Goal: Book appointment/travel/reservation

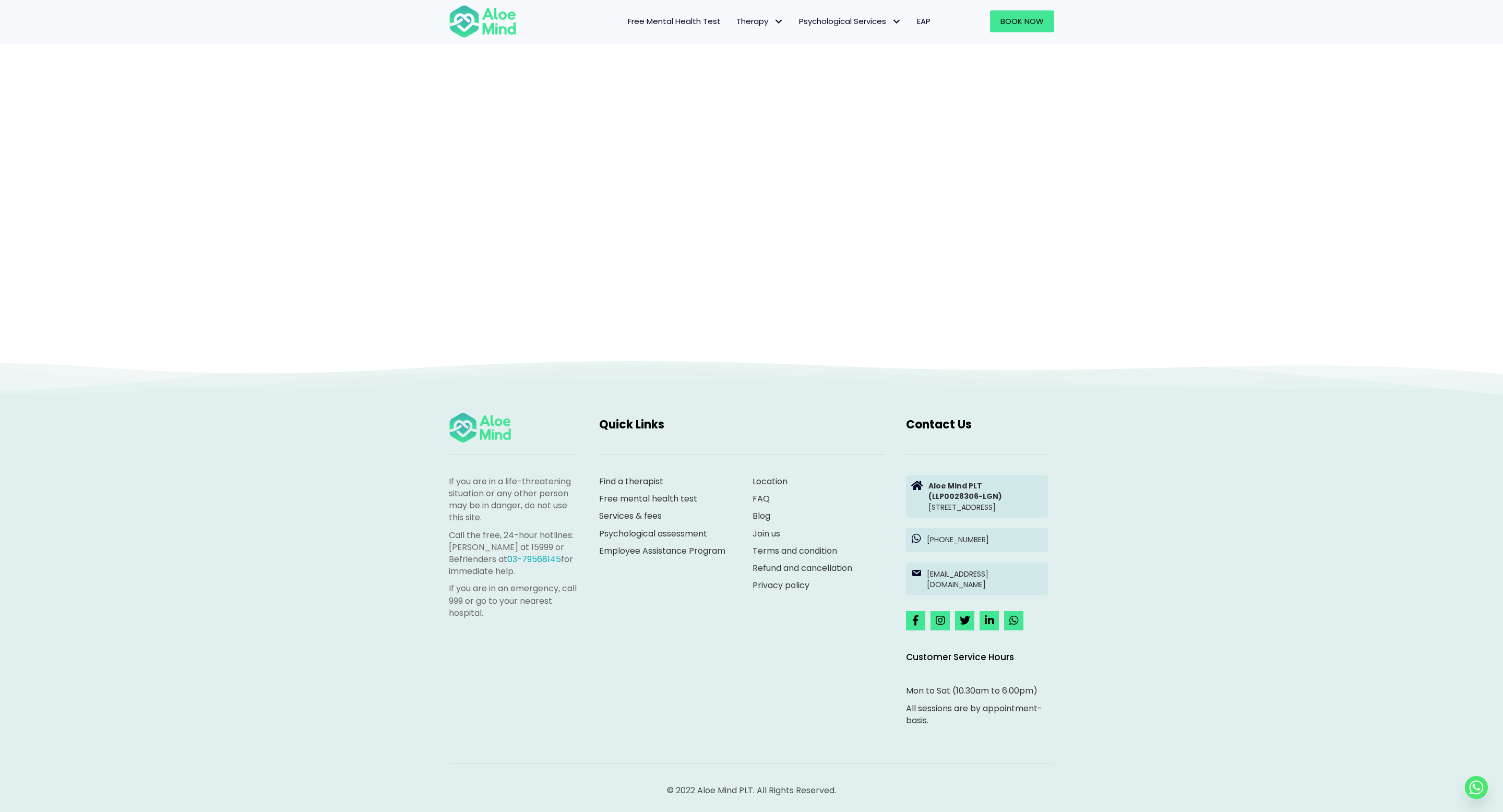
scroll to position [172, 0]
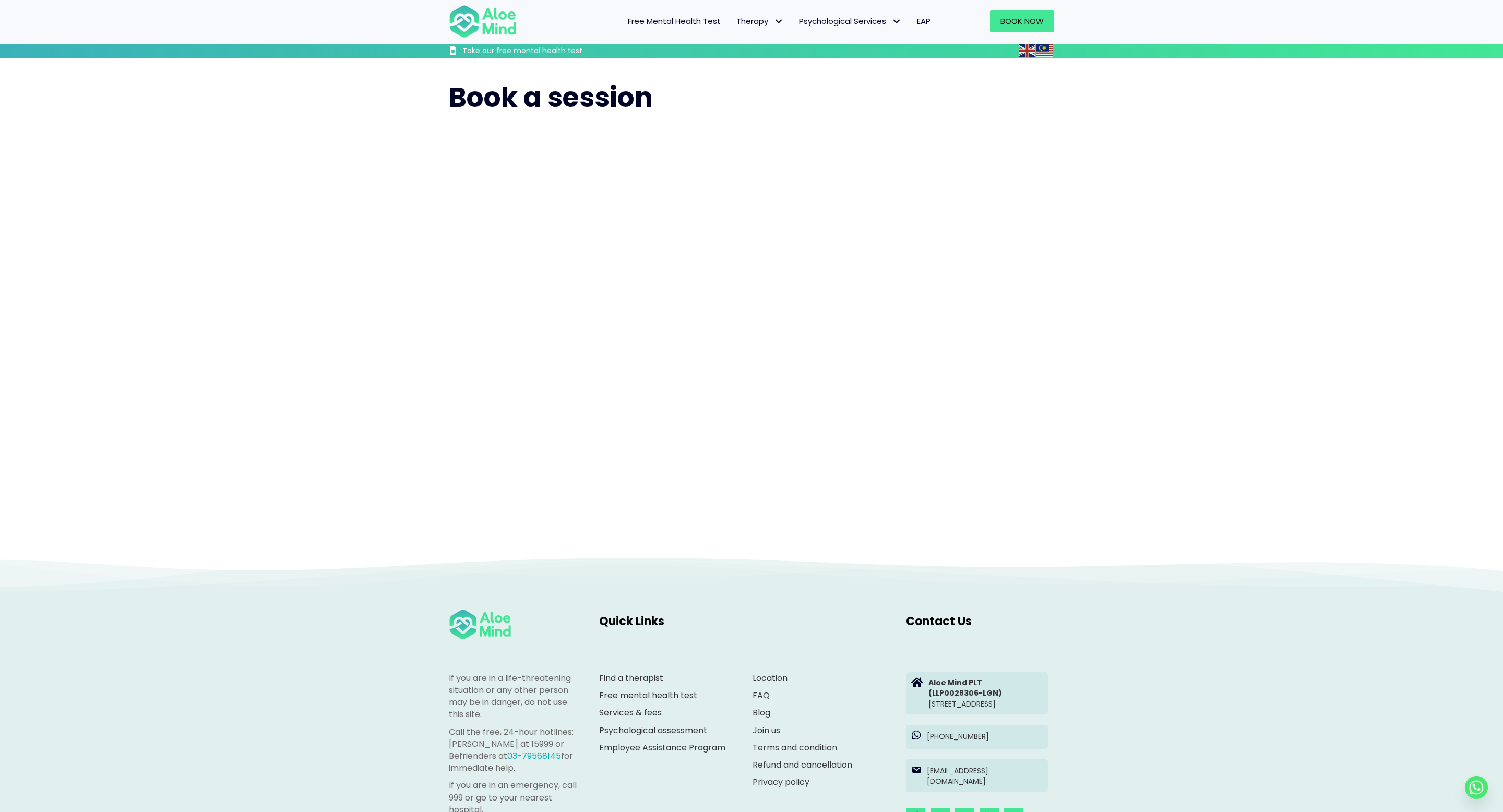
scroll to position [139, 0]
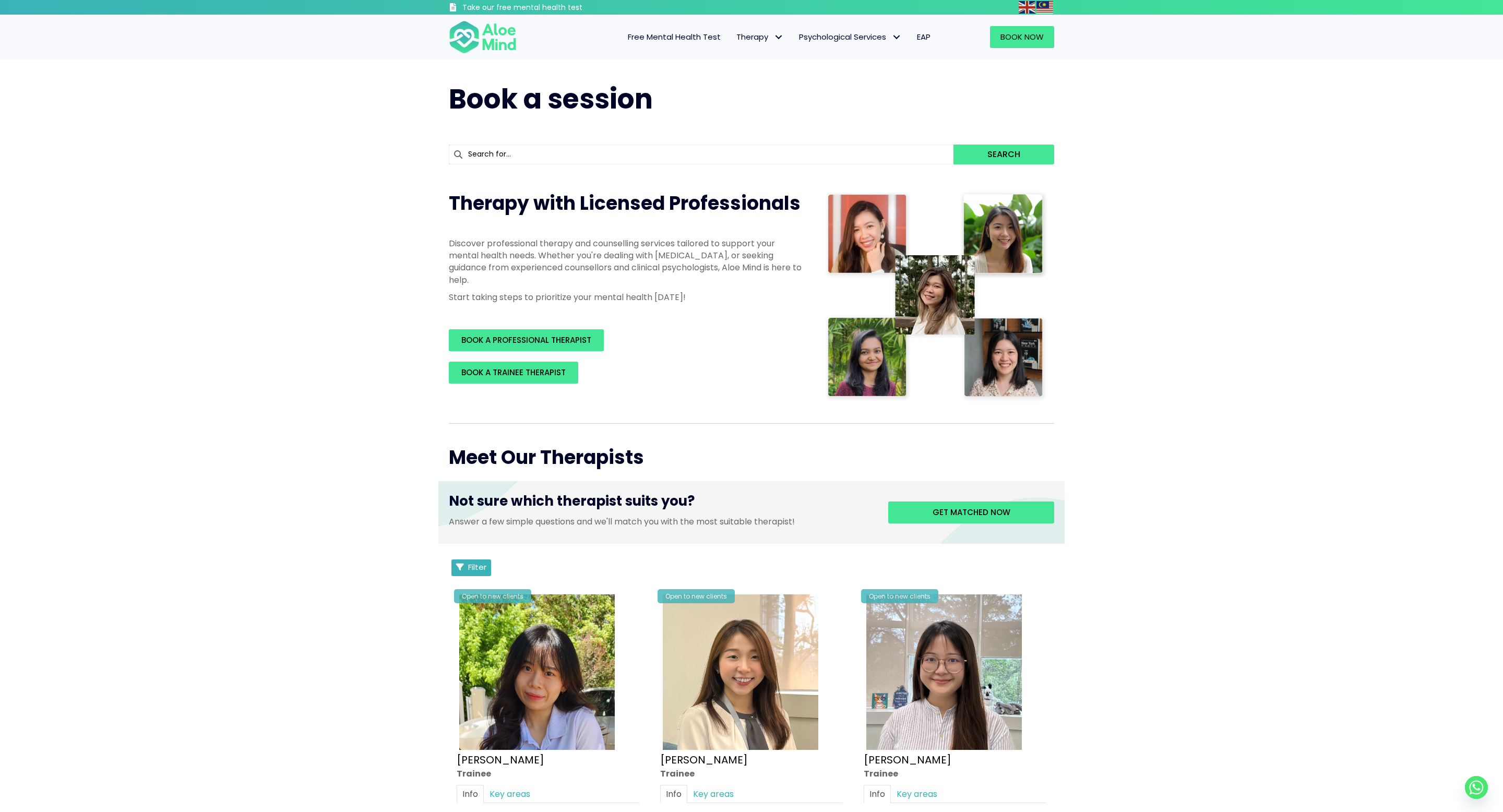
click at [467, 567] on button "Filter" at bounding box center [471, 568] width 40 height 17
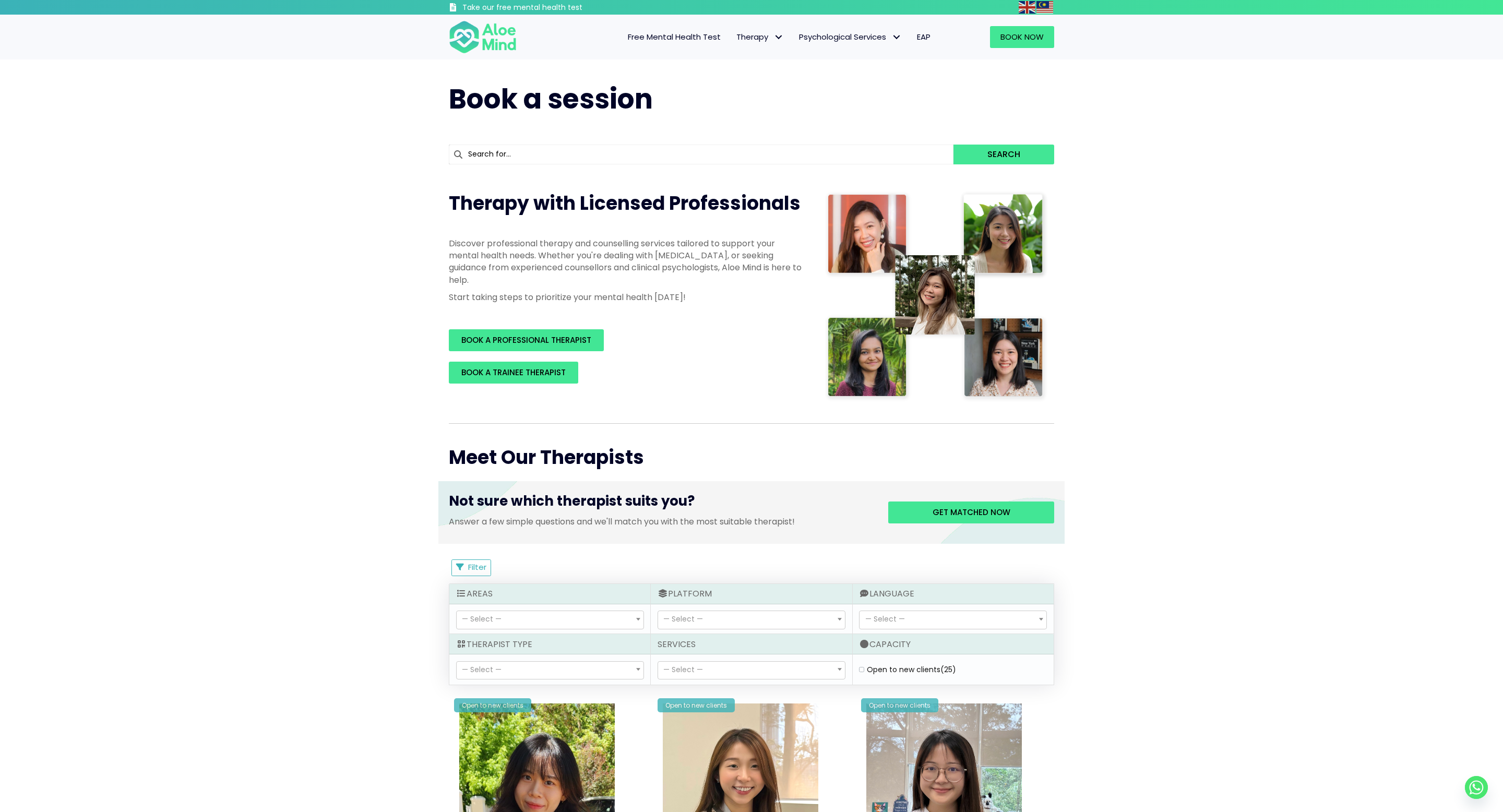
click at [856, 672] on div "Open to new clients (25)" at bounding box center [953, 670] width 193 height 17
click at [867, 670] on label "Open to new clients (25)" at bounding box center [911, 670] width 89 height 10
click at [860, 670] on clients "Open to new clients (25)" at bounding box center [861, 670] width 5 height 7
checkbox clients "true"
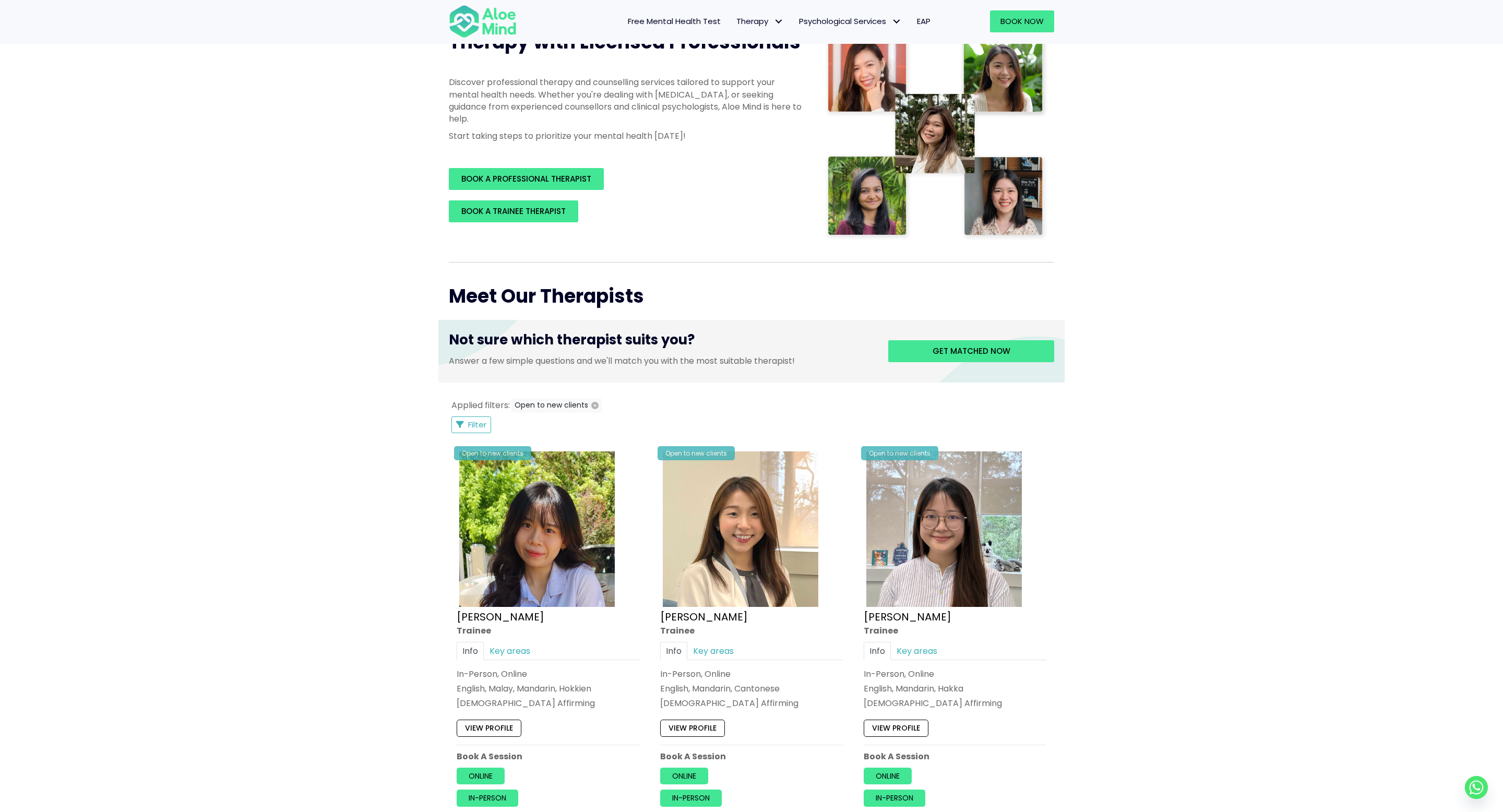
scroll to position [158, 0]
click at [474, 430] on span "Filter" at bounding box center [476, 425] width 18 height 11
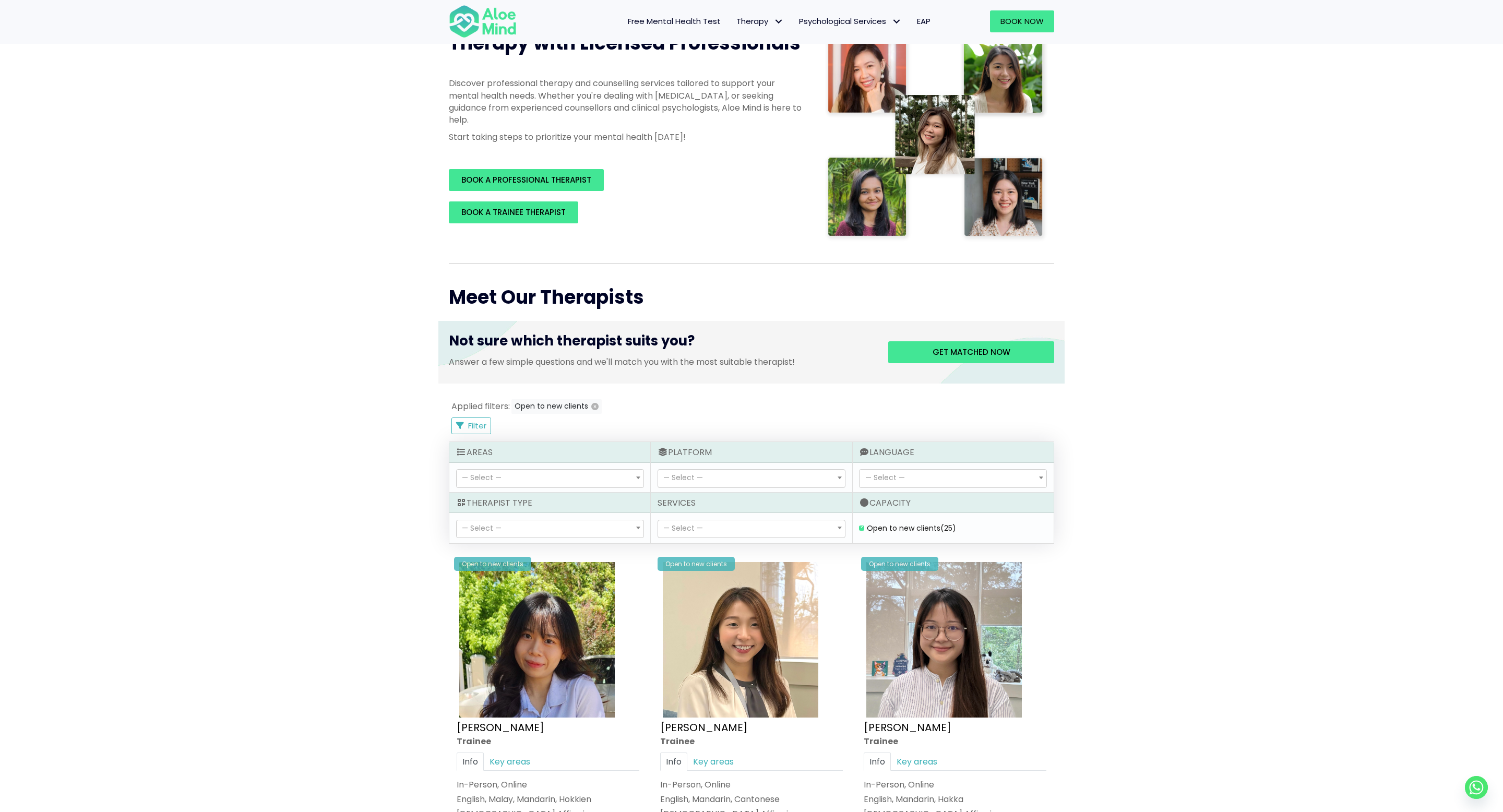
click at [881, 475] on span "— Select —" at bounding box center [884, 477] width 40 height 10
select select "139"
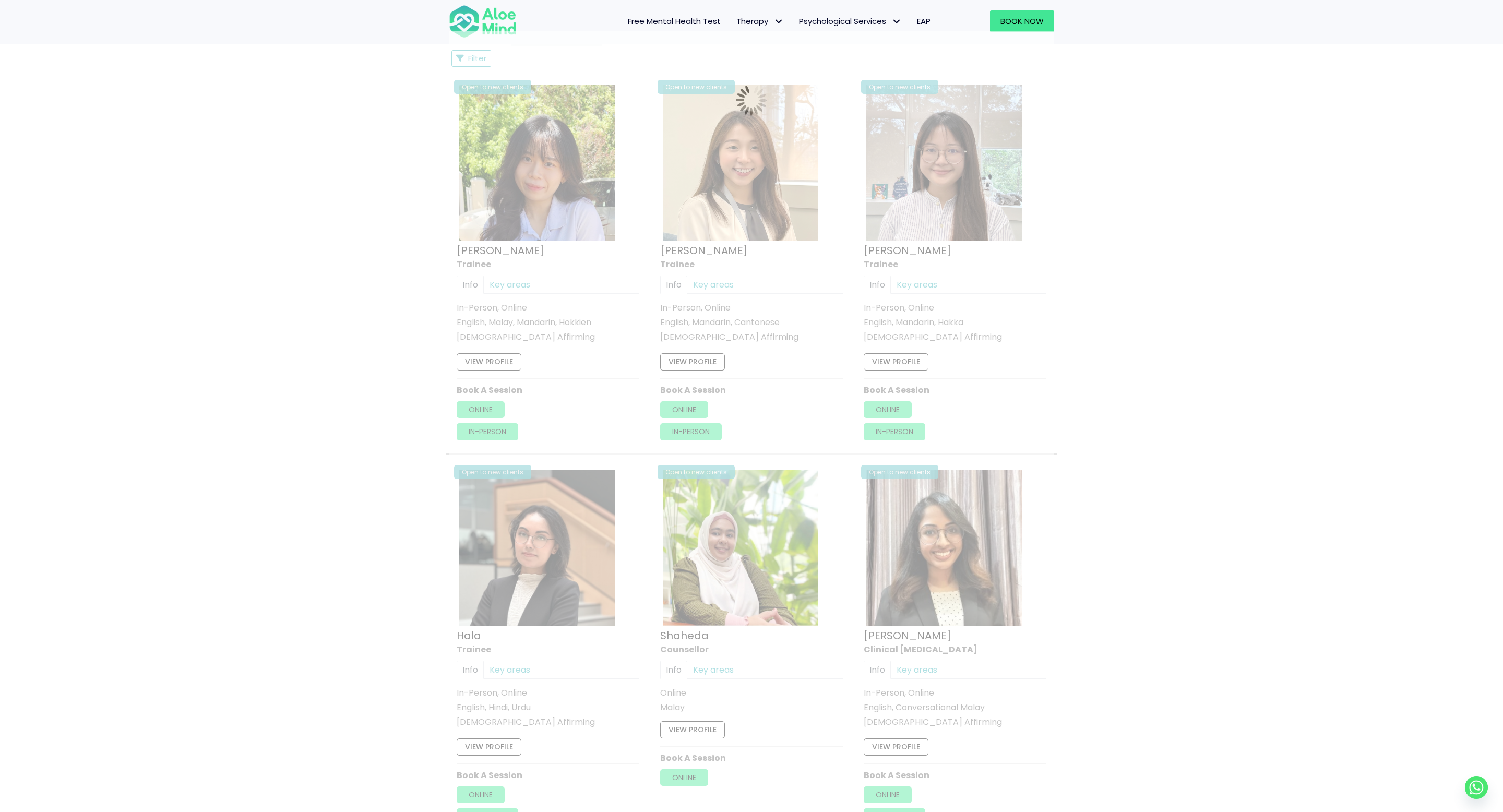
scroll to position [558, 0]
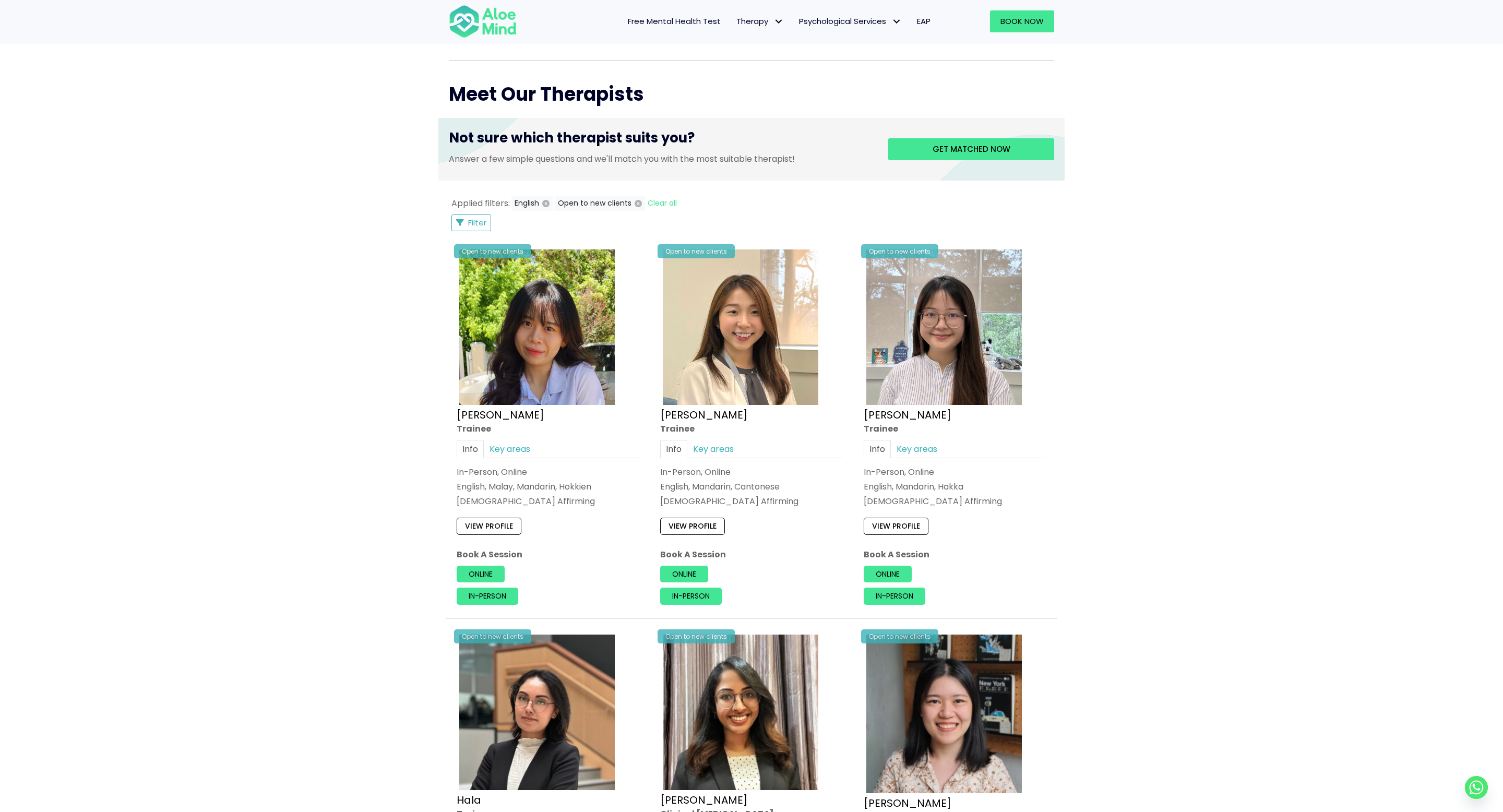
scroll to position [124, 0]
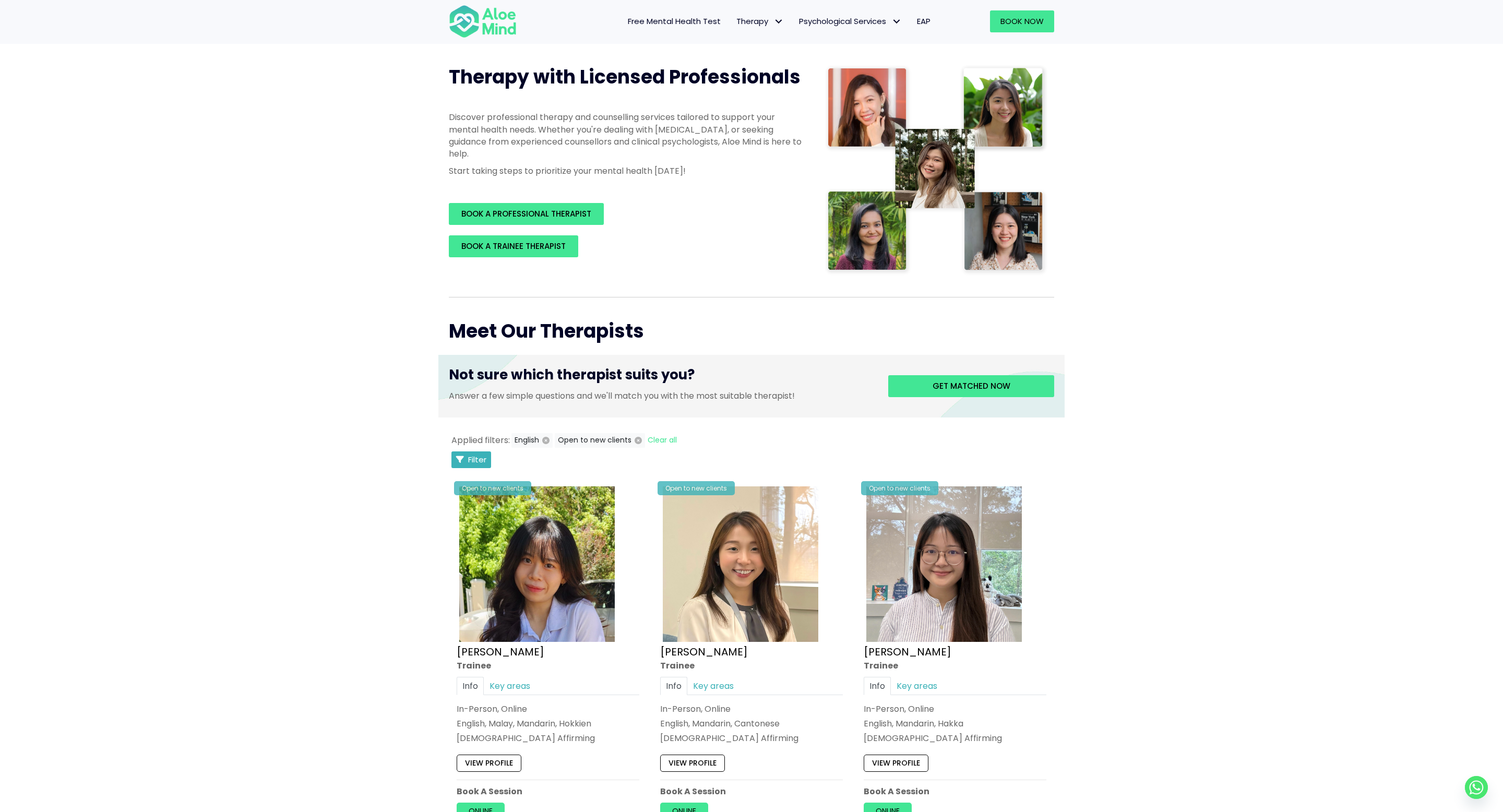
click at [480, 458] on span "Filter" at bounding box center [476, 459] width 18 height 11
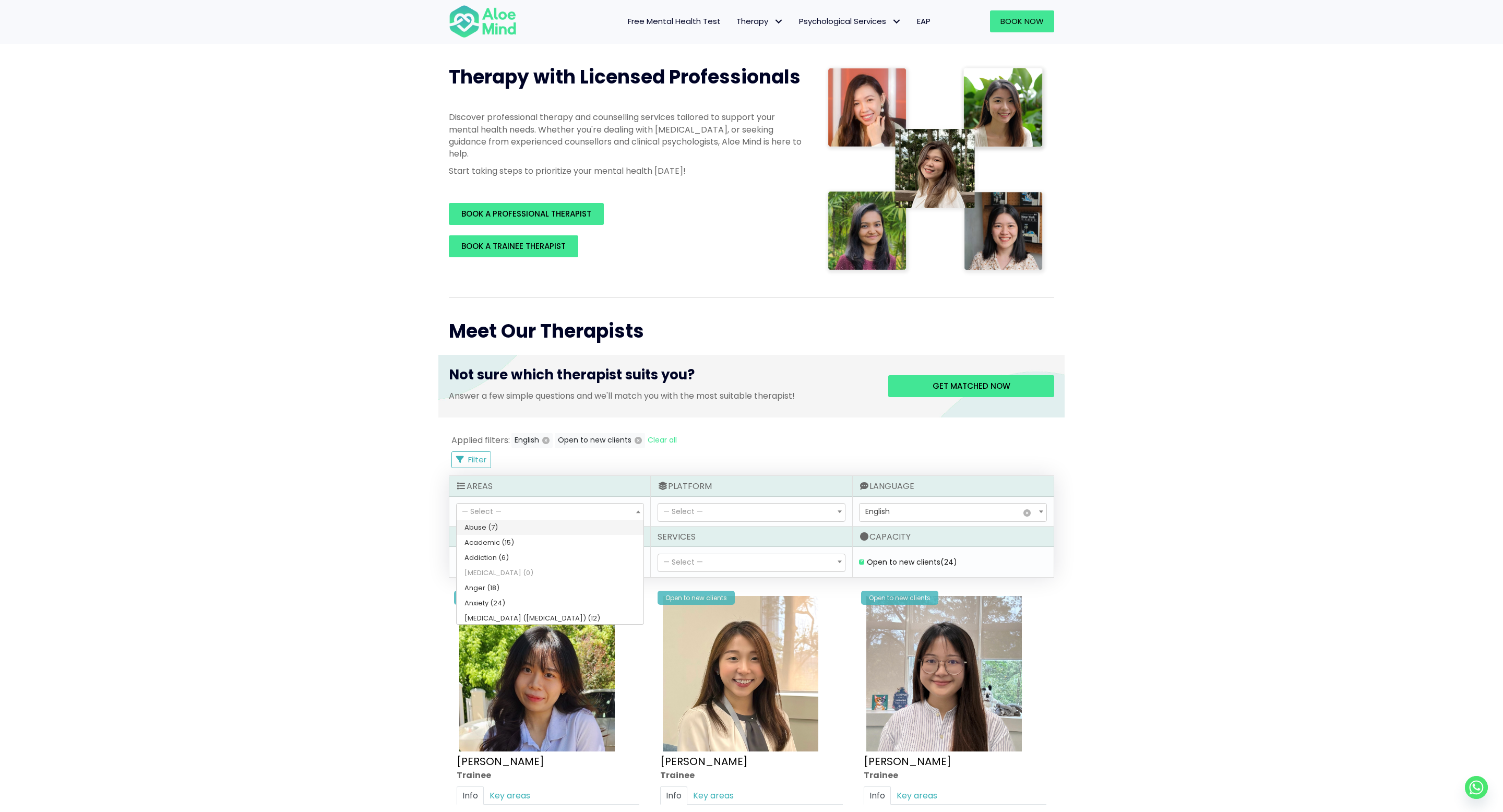
click at [492, 511] on span "— Select —" at bounding box center [481, 511] width 40 height 10
select select "117"
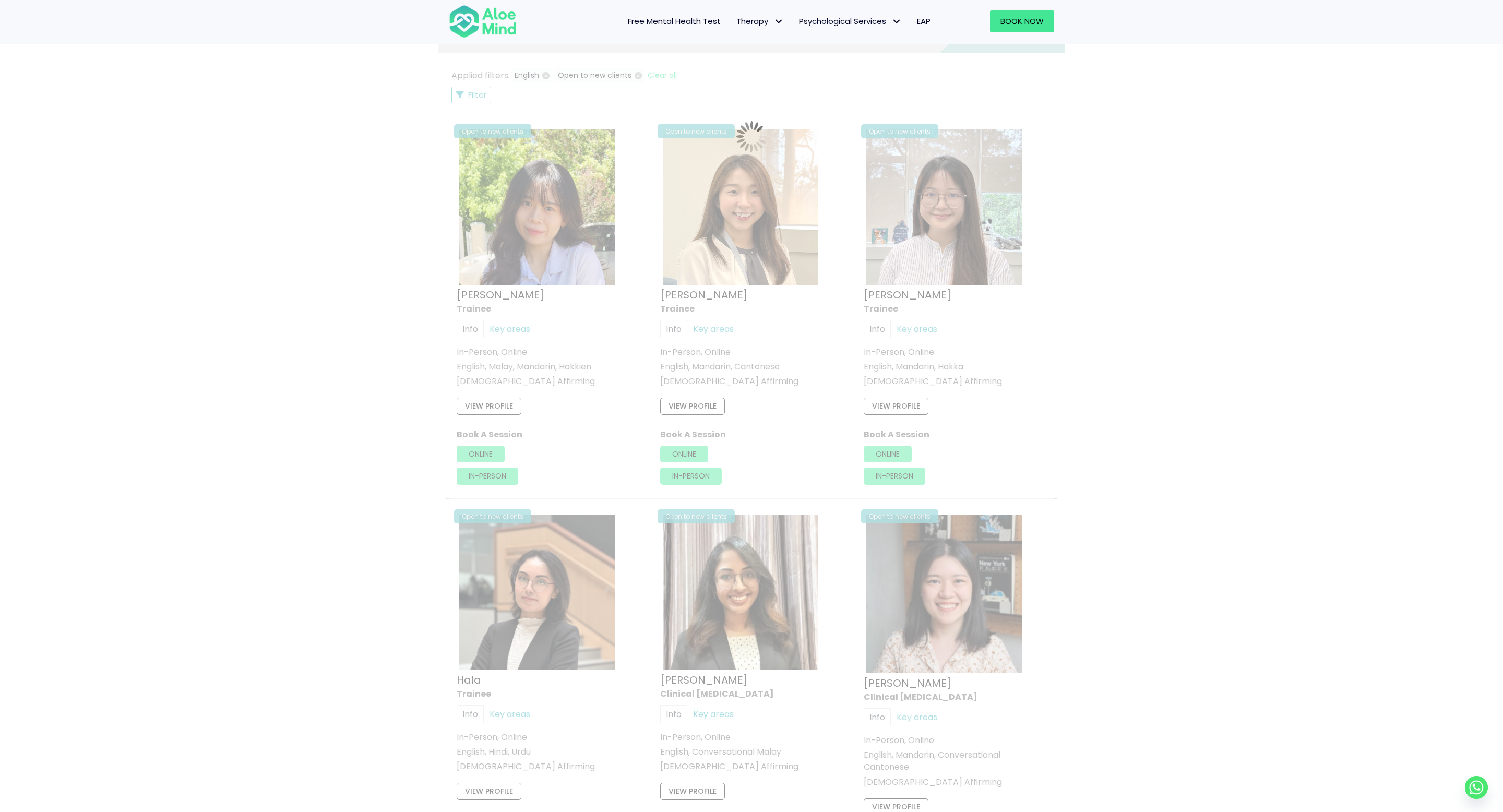
scroll to position [558, 0]
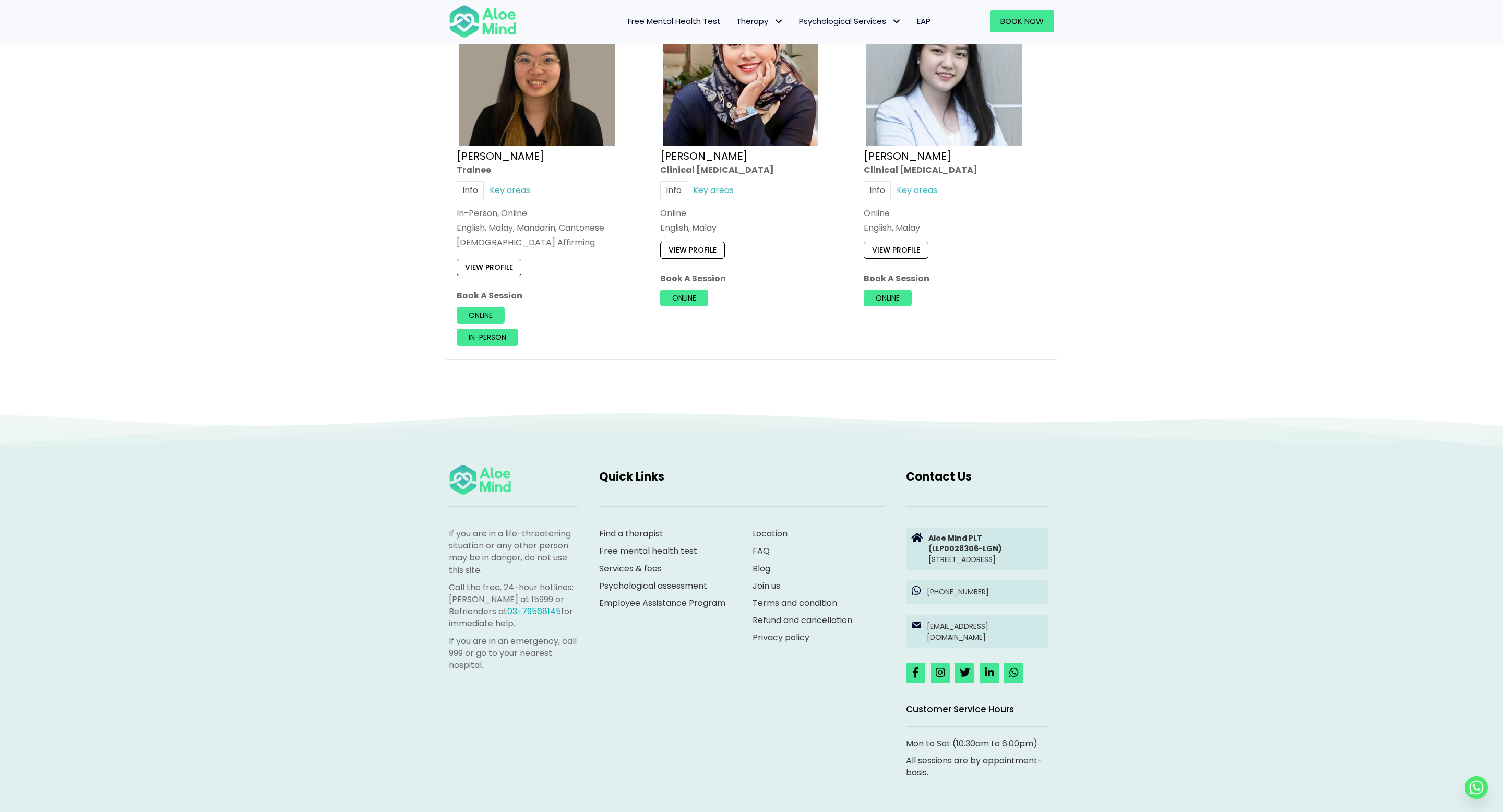
scroll to position [1840, 0]
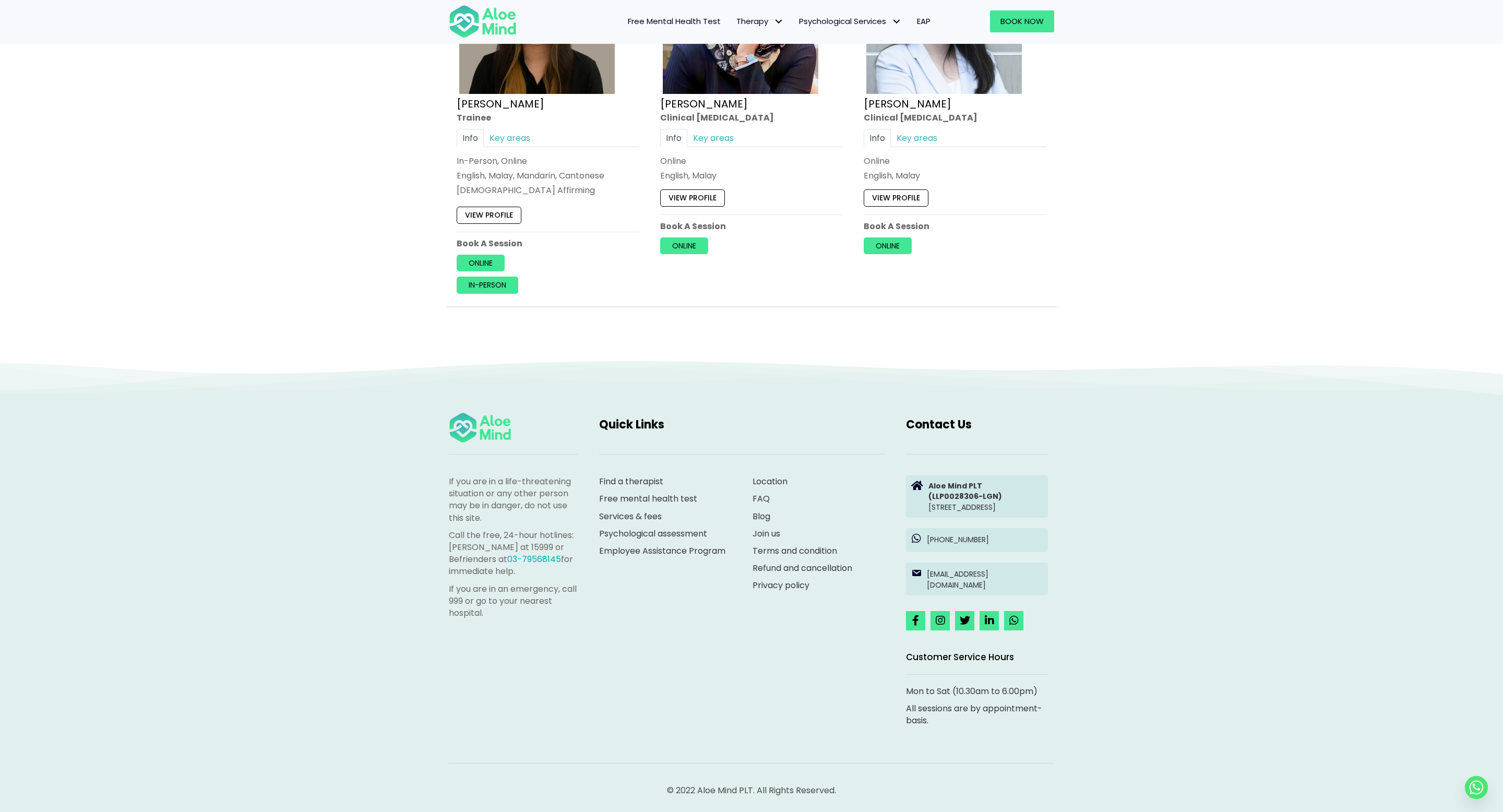
click at [462, 485] on p "If you are in a life-threatening situation or any other person may be in danger…" at bounding box center [514, 499] width 130 height 49
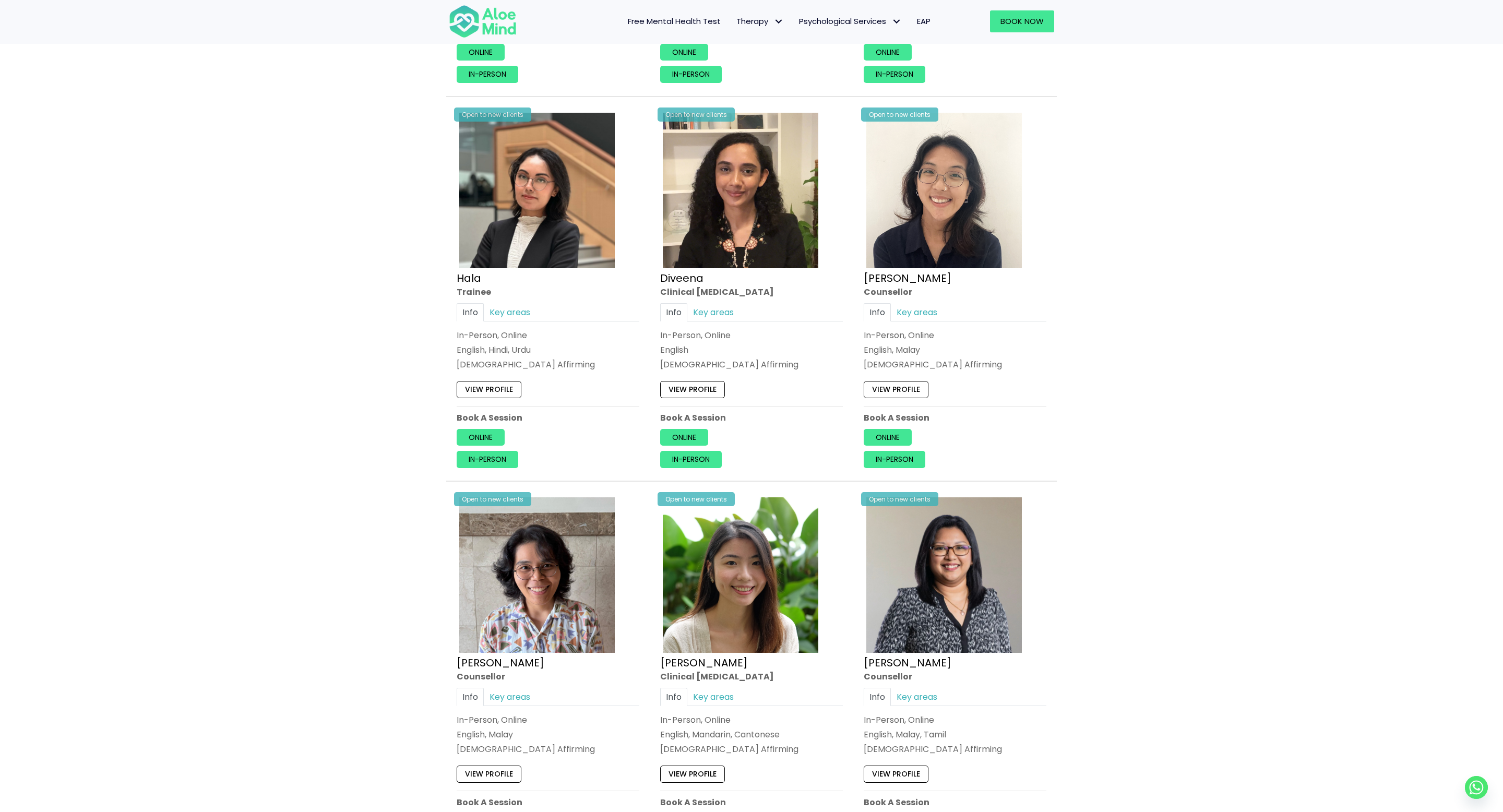
scroll to position [746, 0]
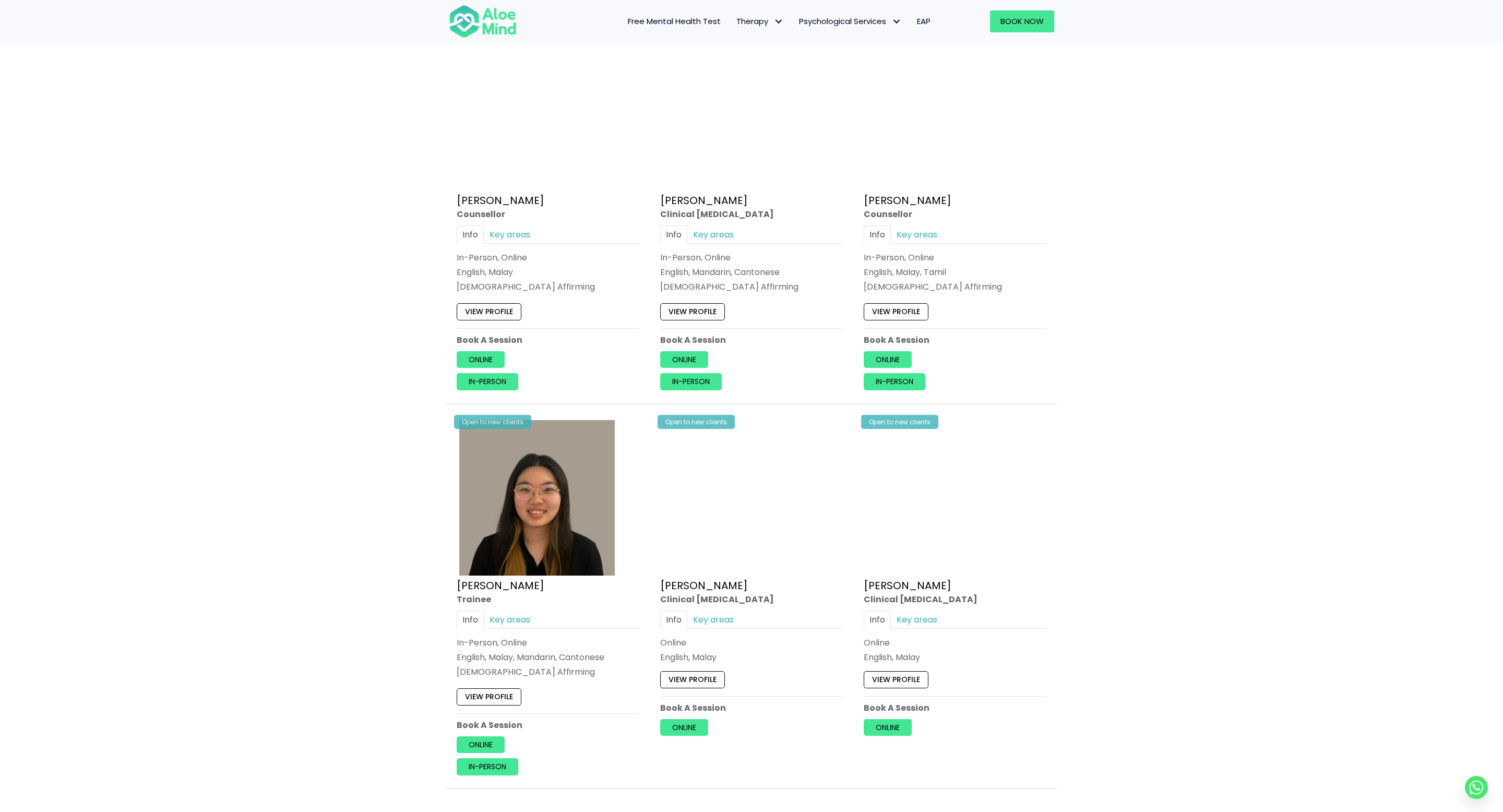
scroll to position [1312, 0]
